Goal: Find specific page/section: Find specific page/section

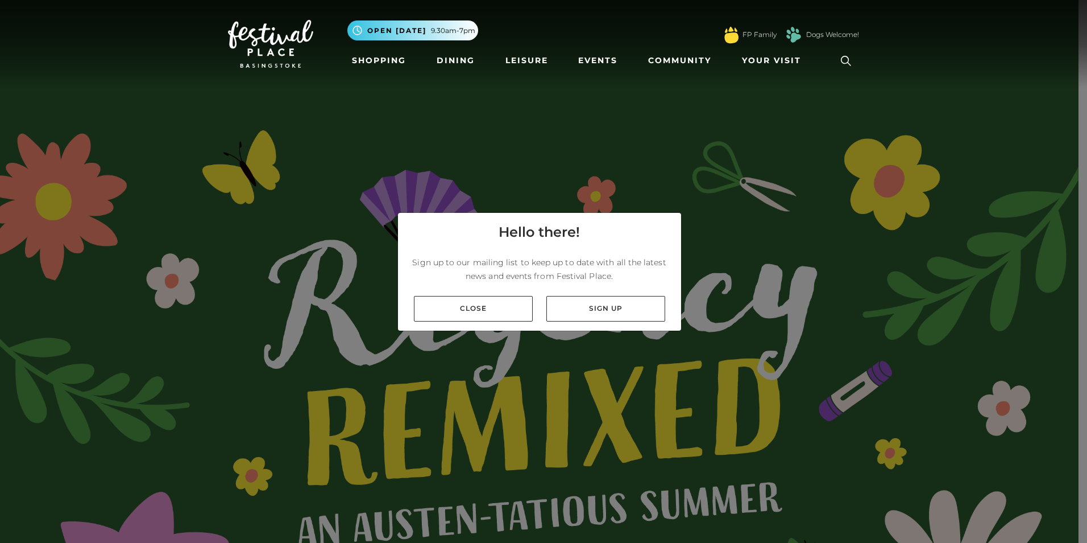
click at [487, 312] on link "Close" at bounding box center [473, 309] width 119 height 26
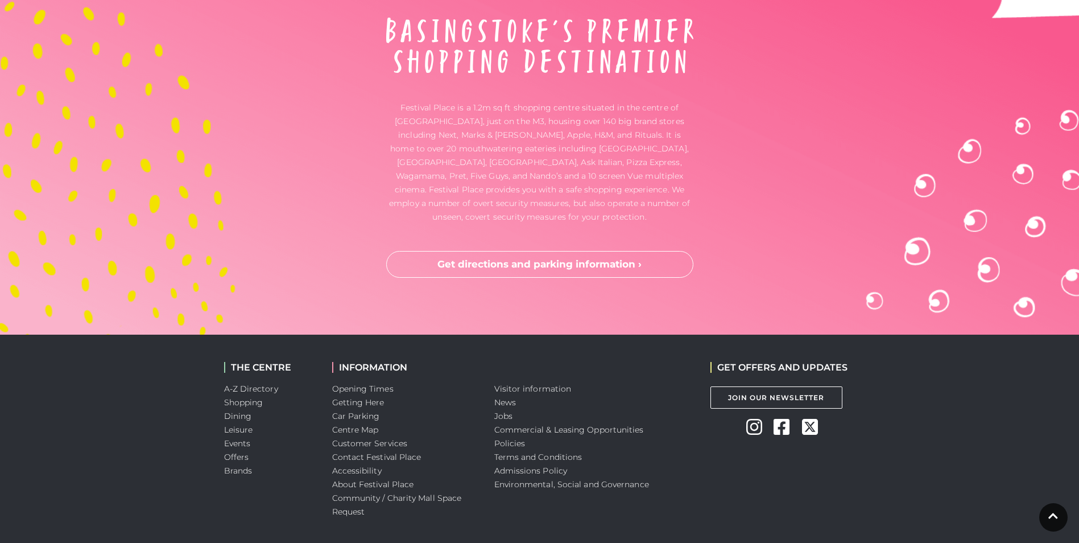
scroll to position [3776, 0]
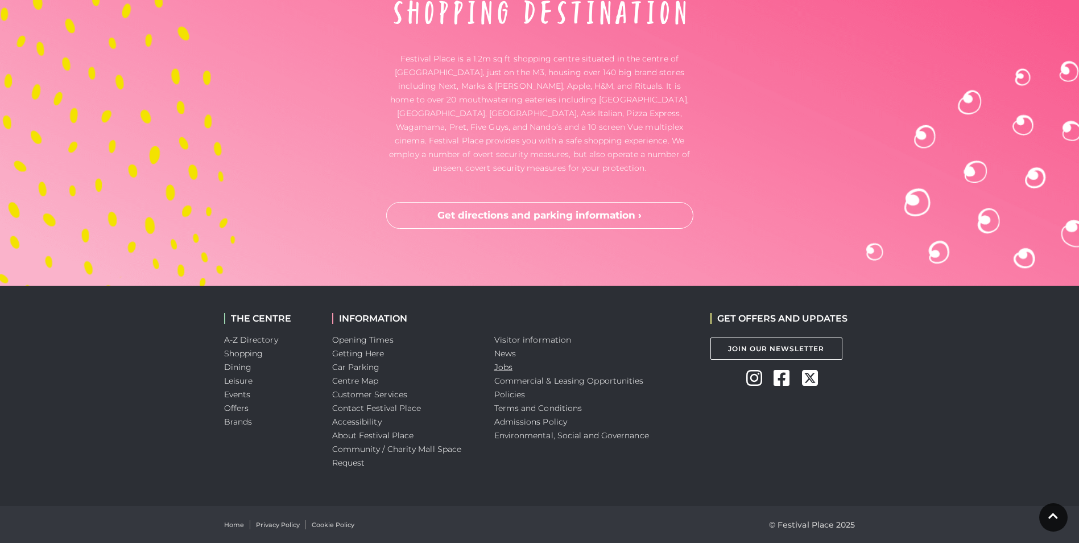
click at [511, 363] on link "Jobs" at bounding box center [503, 367] width 18 height 10
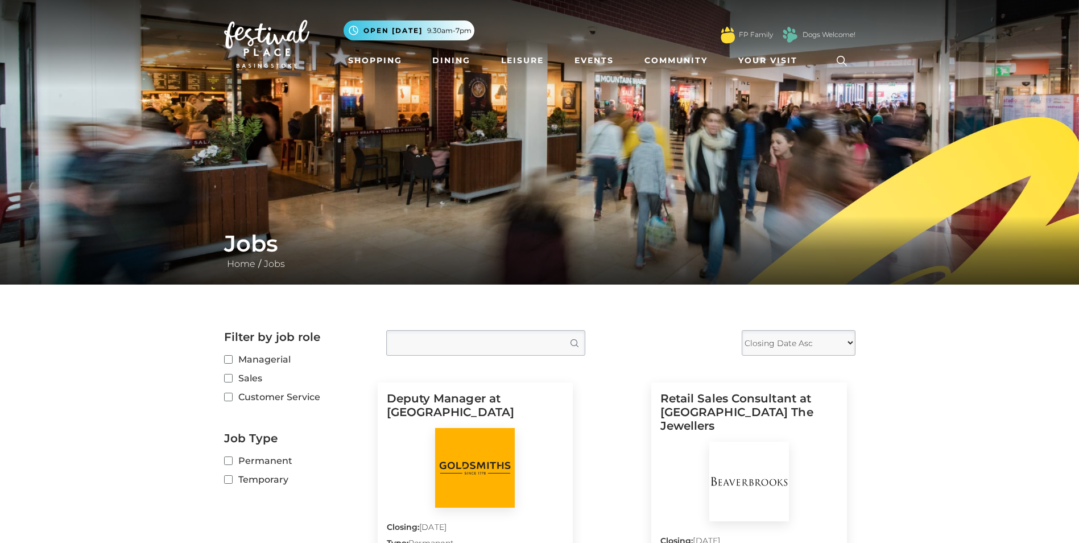
click at [271, 36] on img at bounding box center [266, 44] width 85 height 48
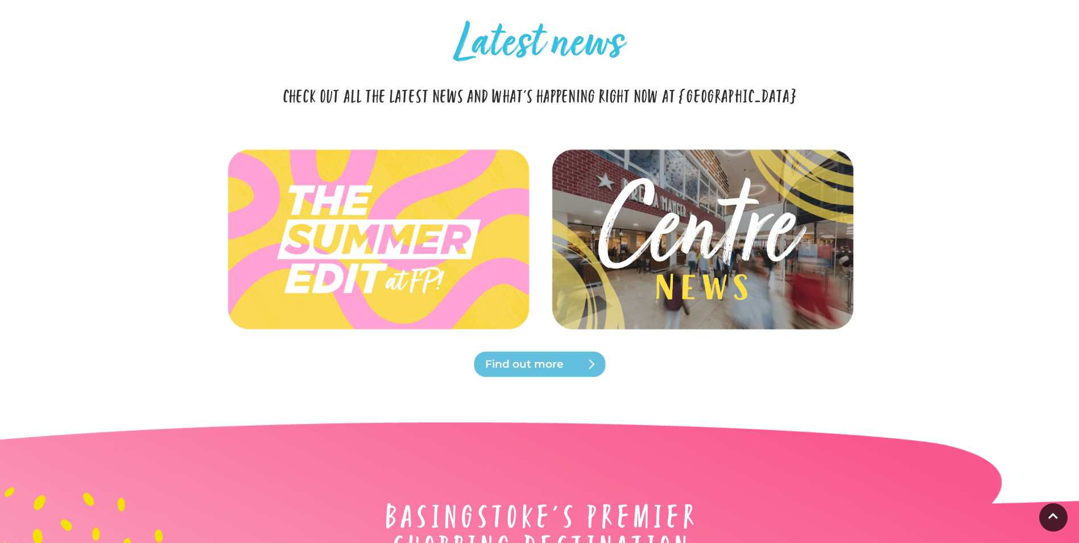
scroll to position [3242, 0]
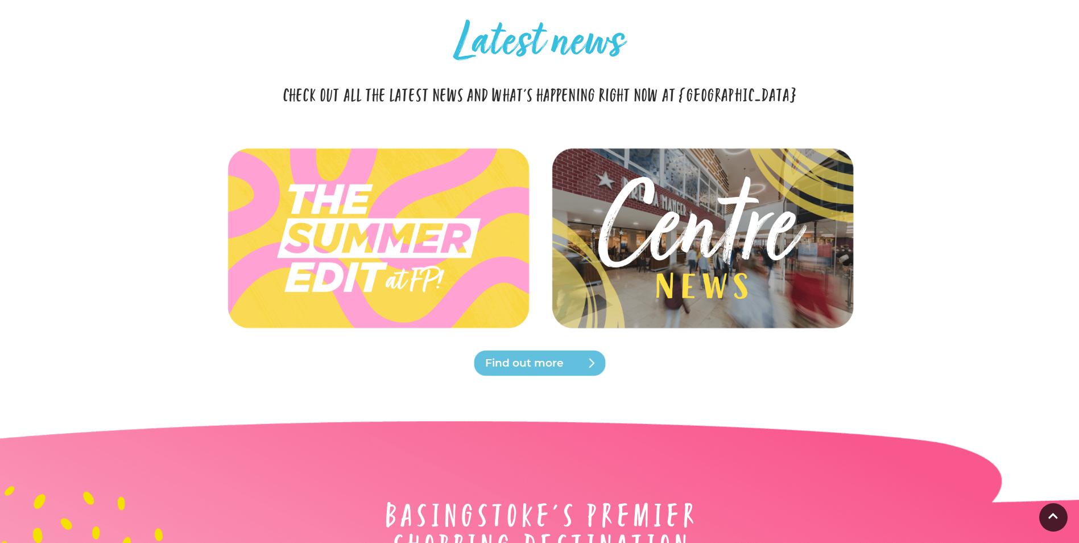
click at [524, 366] on span "Find out more" at bounding box center [553, 363] width 137 height 16
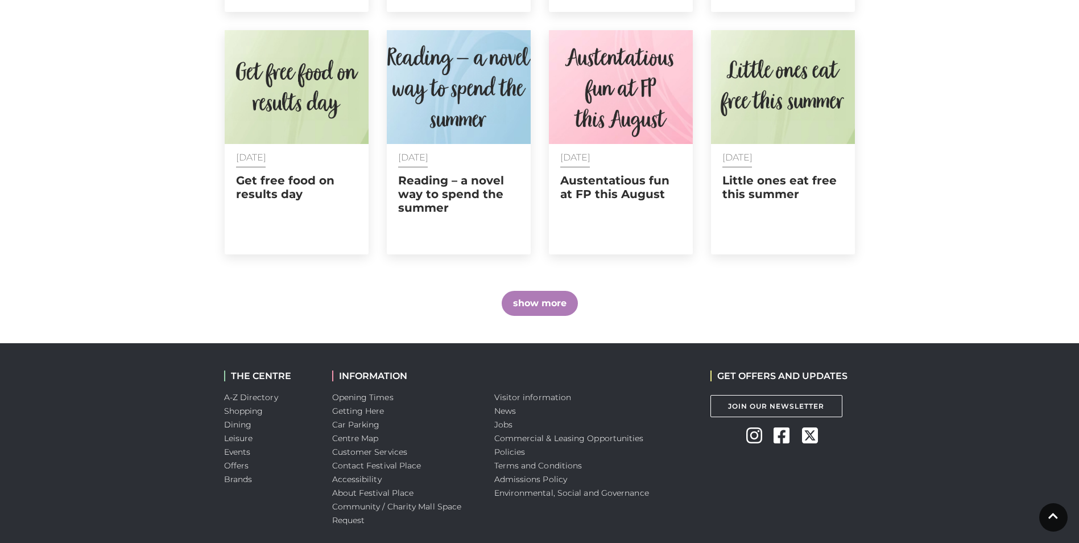
scroll to position [739, 0]
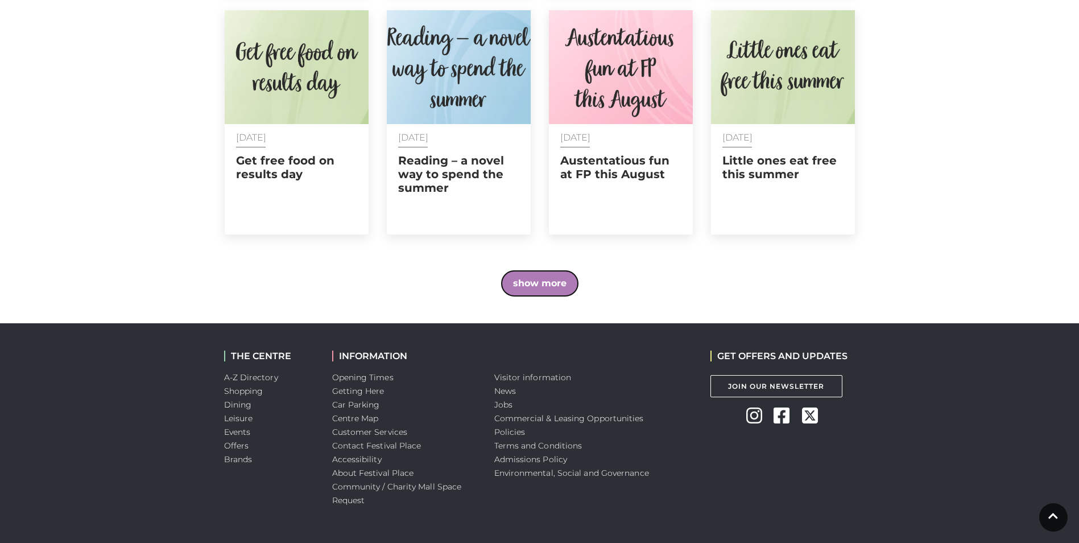
click at [524, 284] on button "show more" at bounding box center [540, 283] width 76 height 25
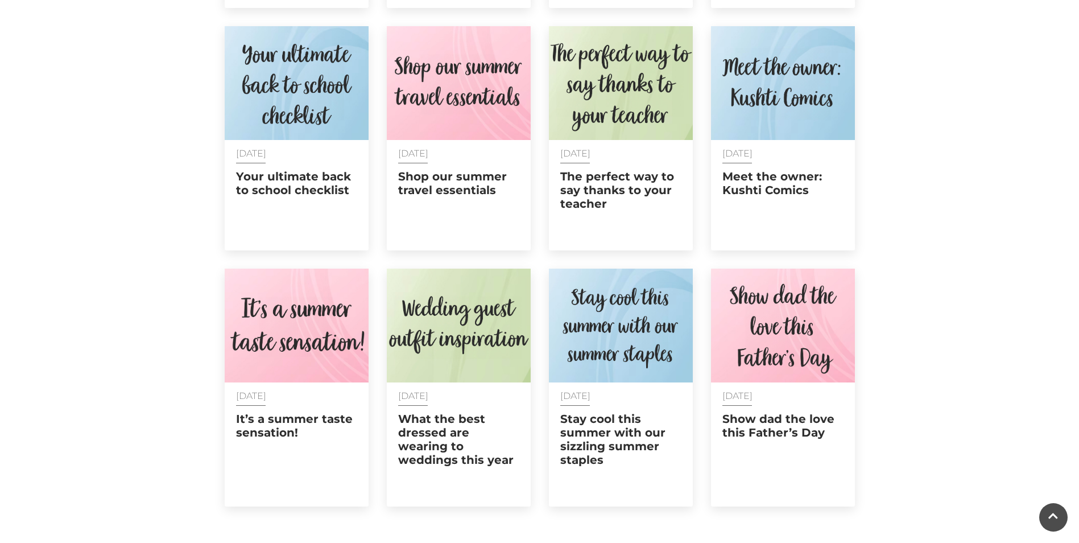
scroll to position [967, 0]
